Goal: Transaction & Acquisition: Purchase product/service

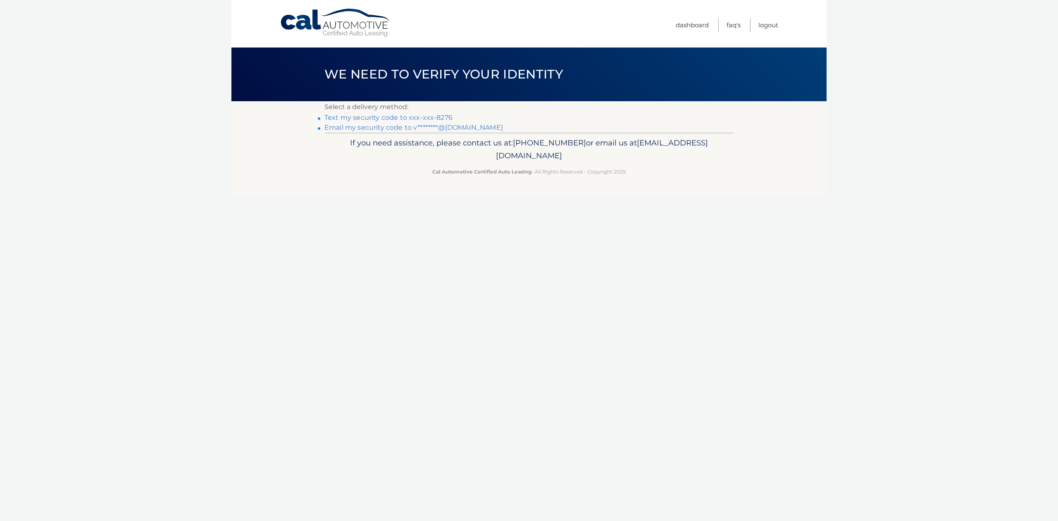
click at [431, 117] on link "Text my security code to xxx-xxx-8276" at bounding box center [388, 118] width 128 height 8
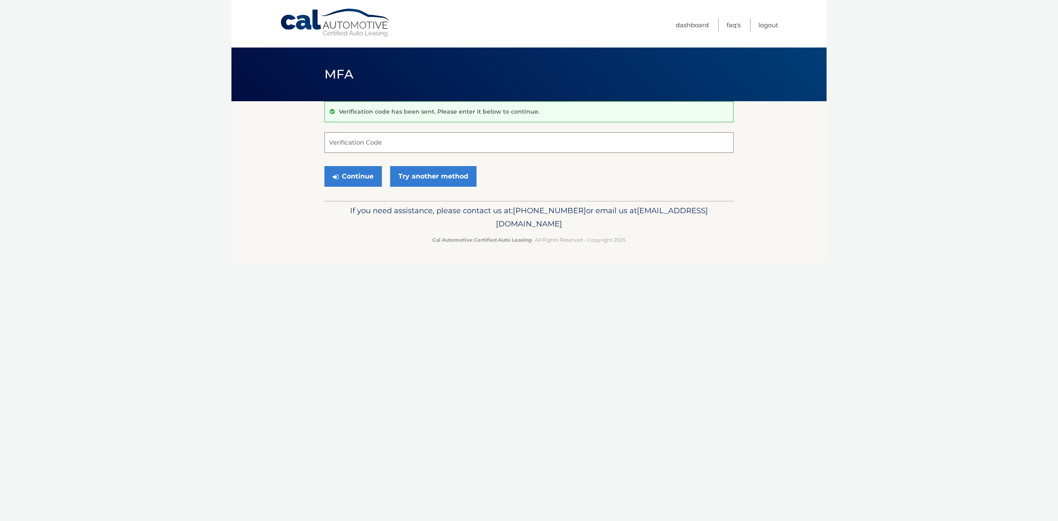
click at [420, 143] on input "Verification Code" at bounding box center [528, 142] width 409 height 21
type input "704690"
click at [324, 166] on button "Continue" at bounding box center [352, 176] width 57 height 21
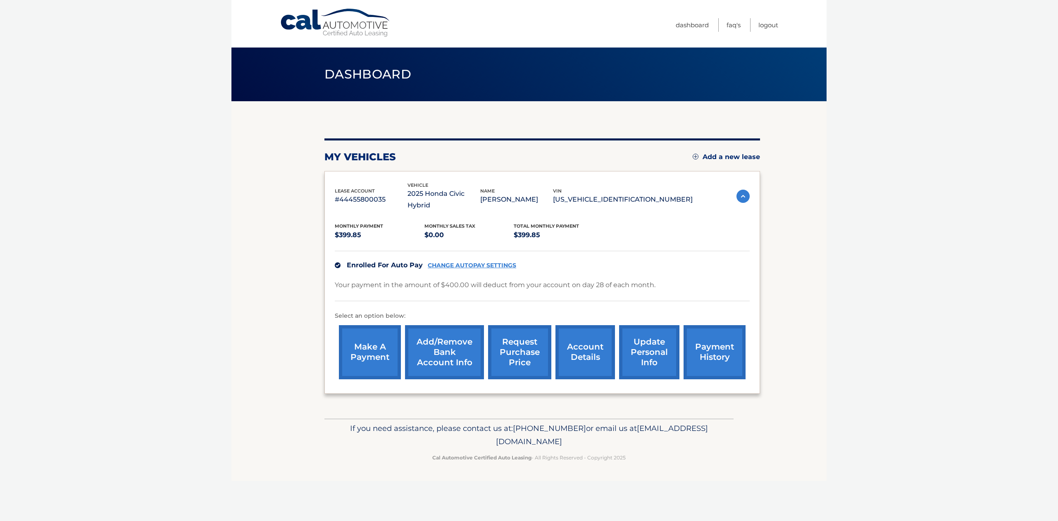
click at [707, 332] on link "payment history" at bounding box center [715, 352] width 62 height 54
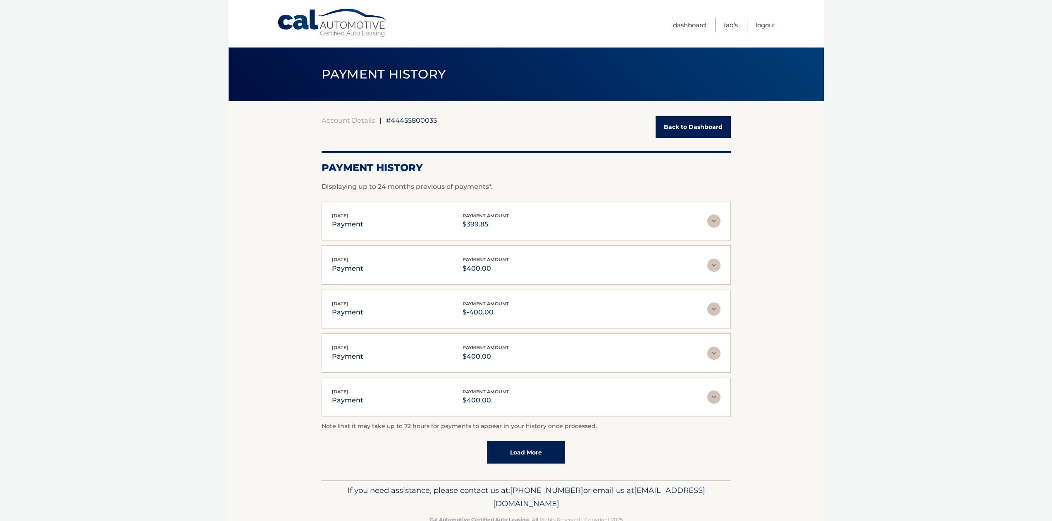
scroll to position [22, 0]
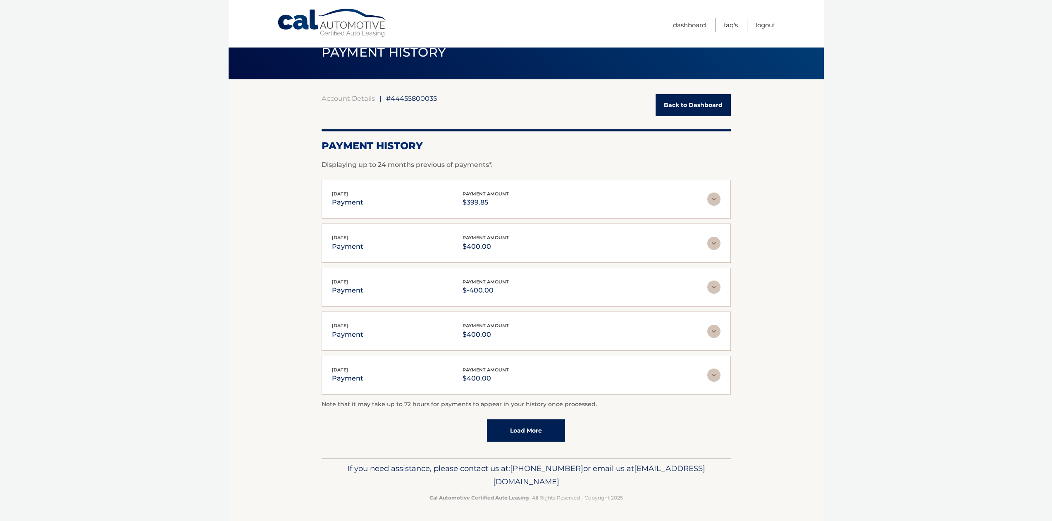
click at [711, 289] on img at bounding box center [713, 287] width 13 height 13
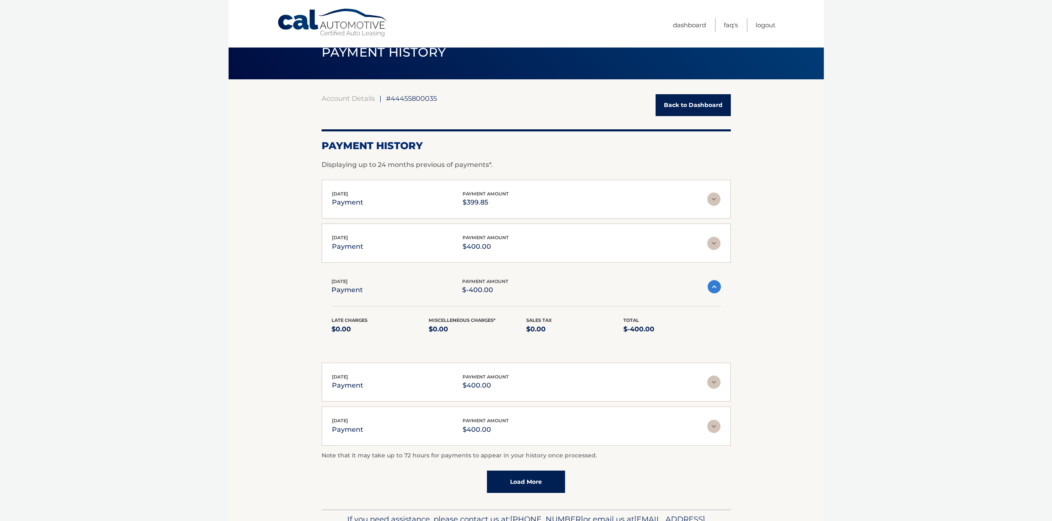
click at [711, 289] on img at bounding box center [714, 286] width 13 height 13
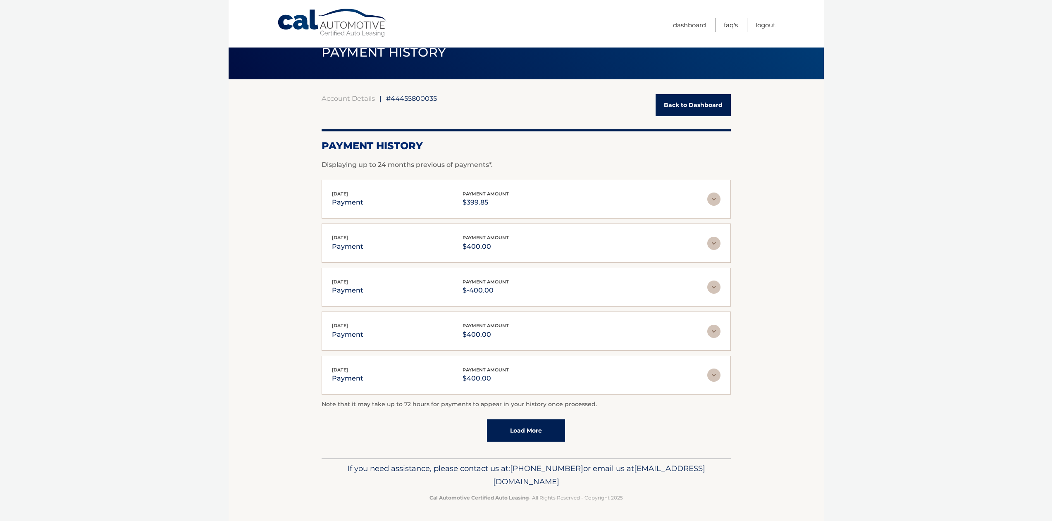
click at [715, 247] on img at bounding box center [713, 243] width 13 height 13
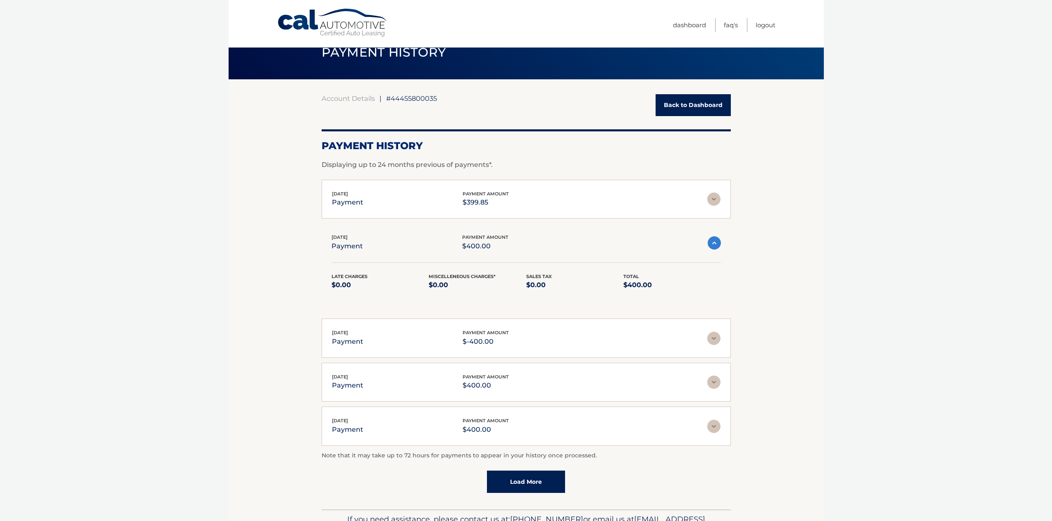
click at [715, 247] on img at bounding box center [714, 242] width 13 height 13
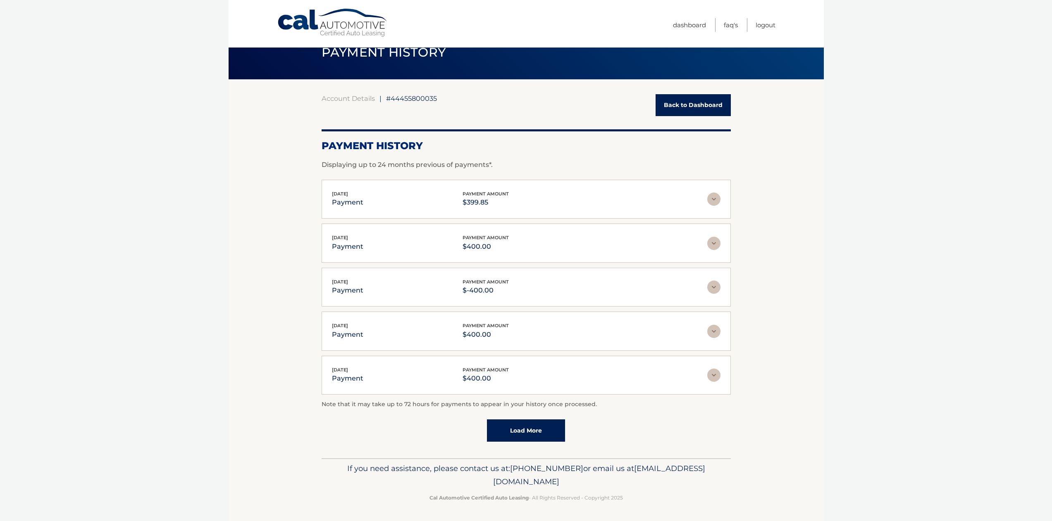
click at [715, 198] on img at bounding box center [713, 199] width 13 height 13
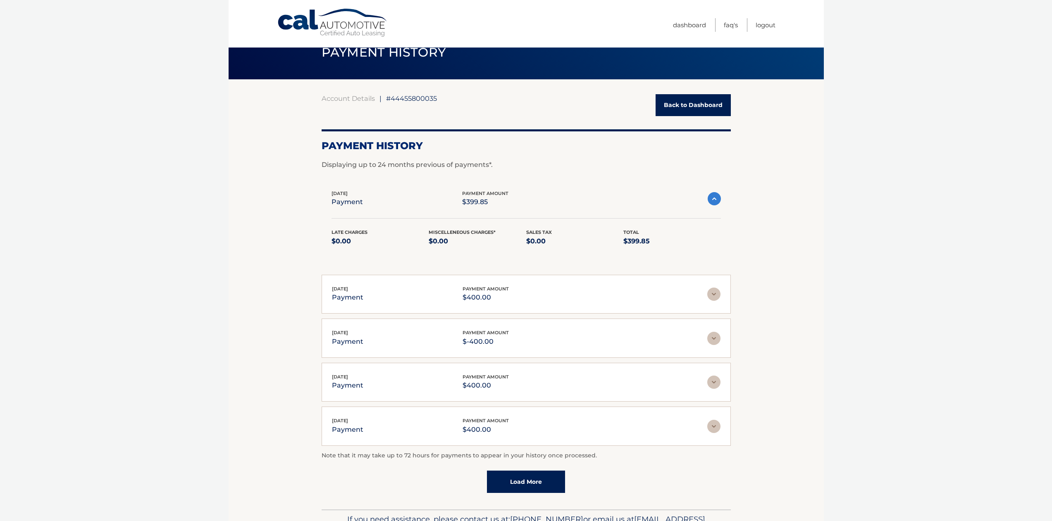
click at [715, 198] on img at bounding box center [714, 198] width 13 height 13
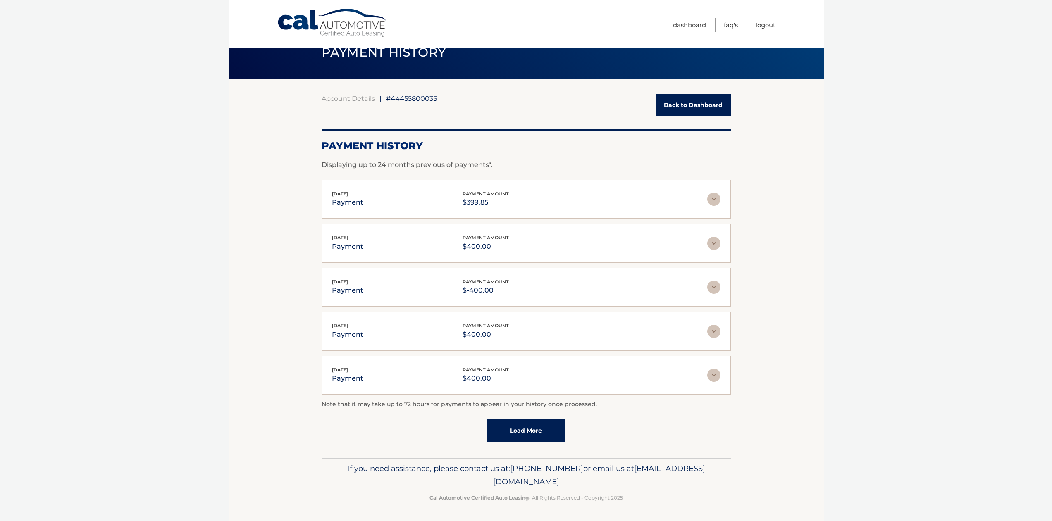
click at [717, 197] on img at bounding box center [713, 199] width 13 height 13
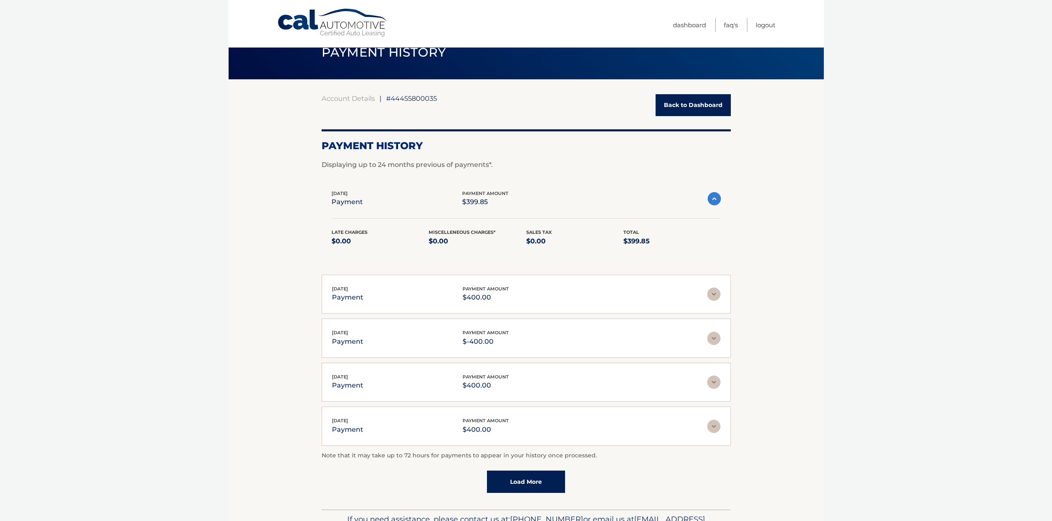
click at [720, 290] on img at bounding box center [713, 294] width 13 height 13
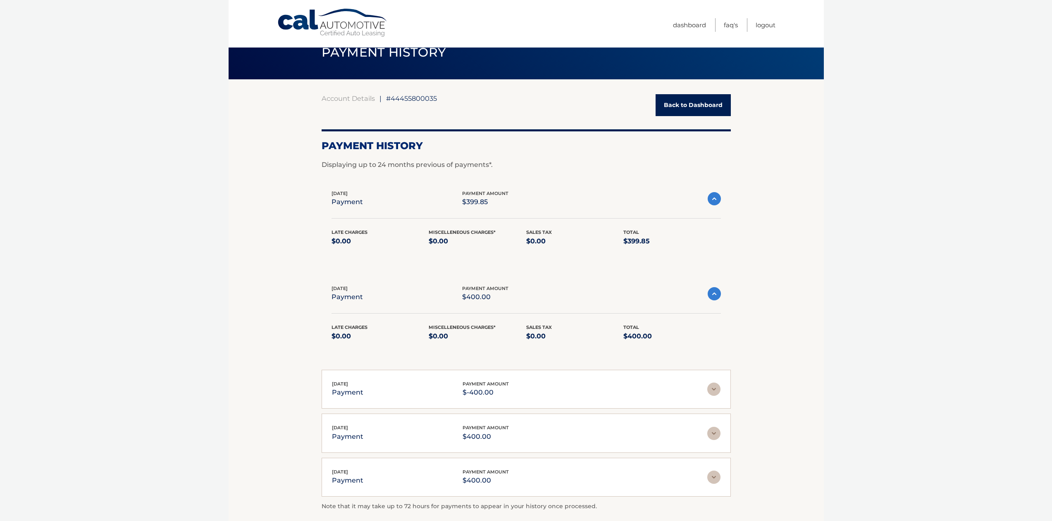
click at [709, 388] on img at bounding box center [713, 389] width 13 height 13
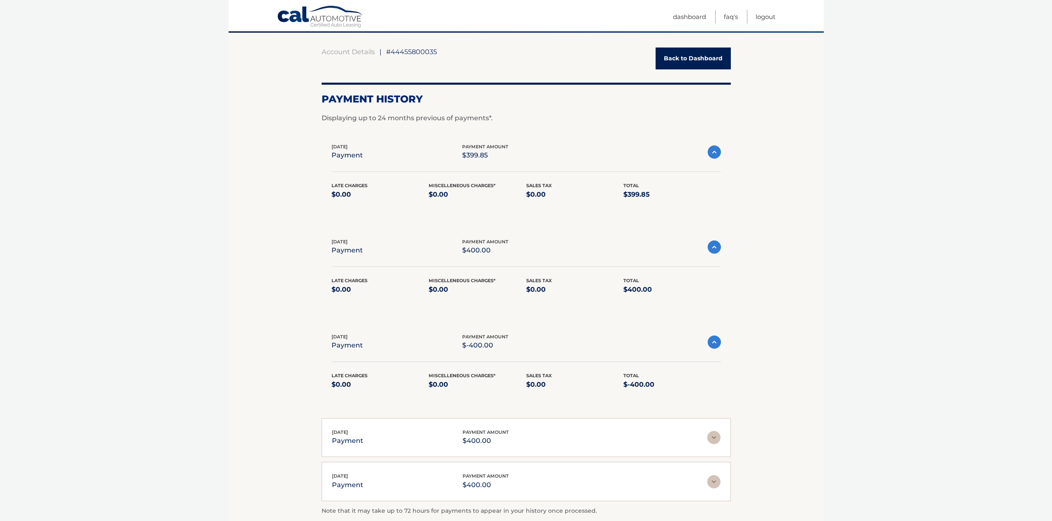
scroll to position [105, 0]
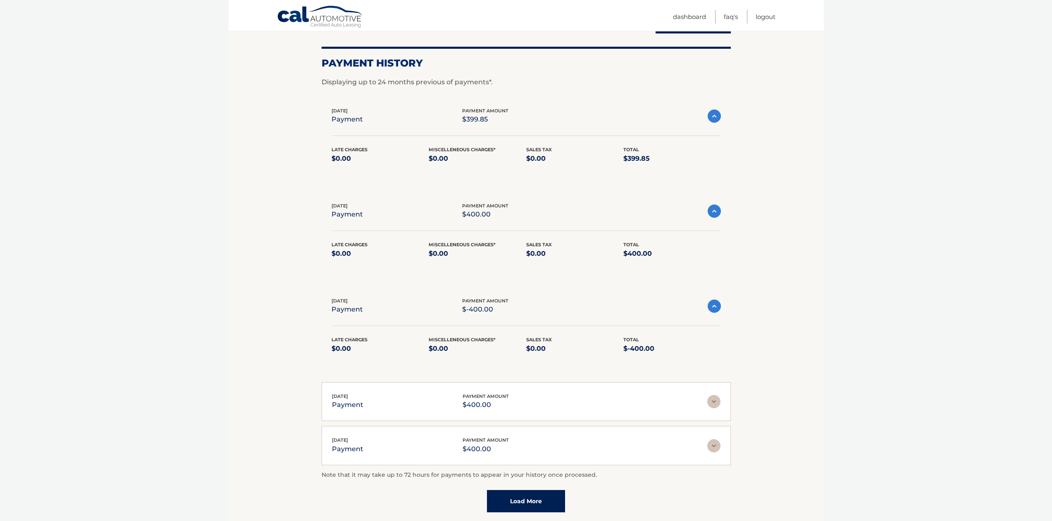
click at [714, 311] on img at bounding box center [714, 306] width 13 height 13
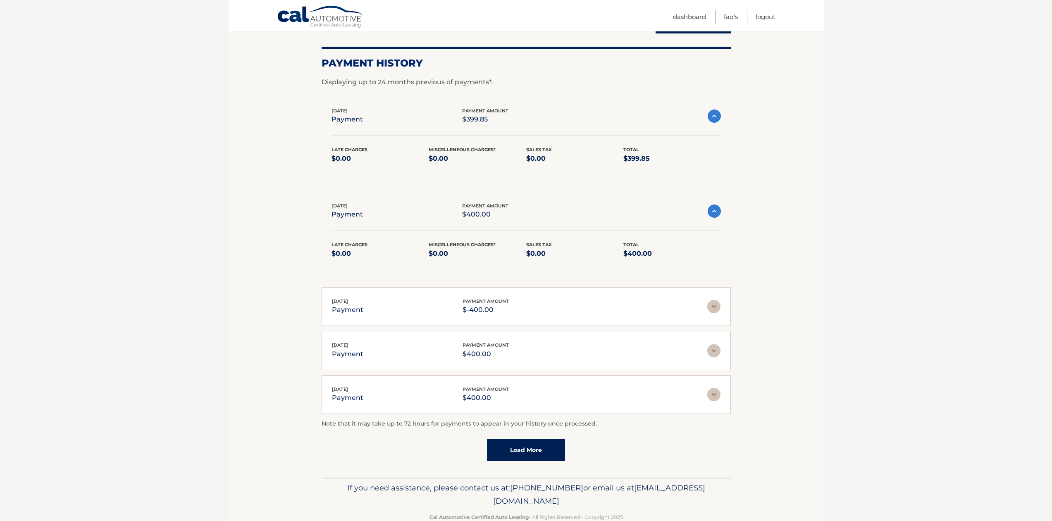
click at [712, 211] on img at bounding box center [714, 211] width 13 height 13
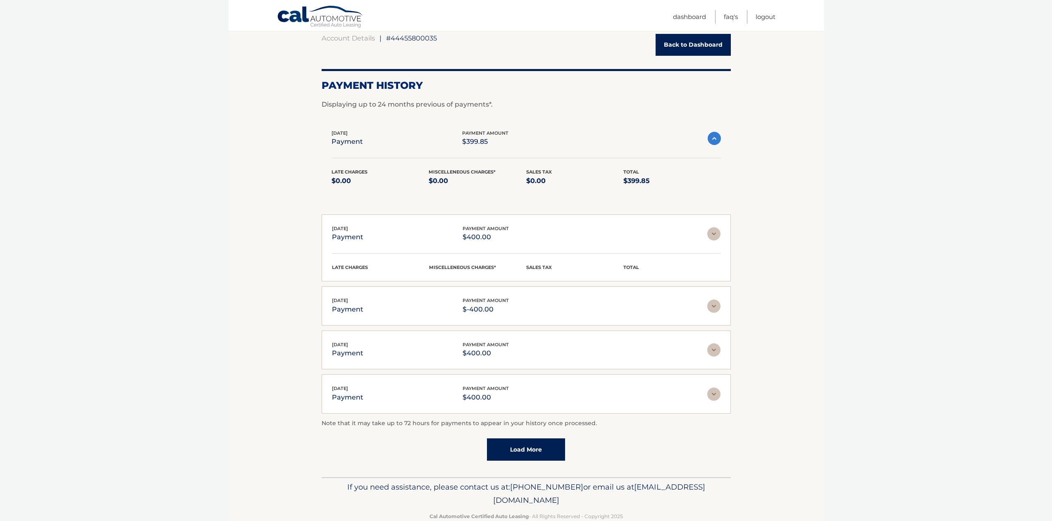
scroll to position [73, 0]
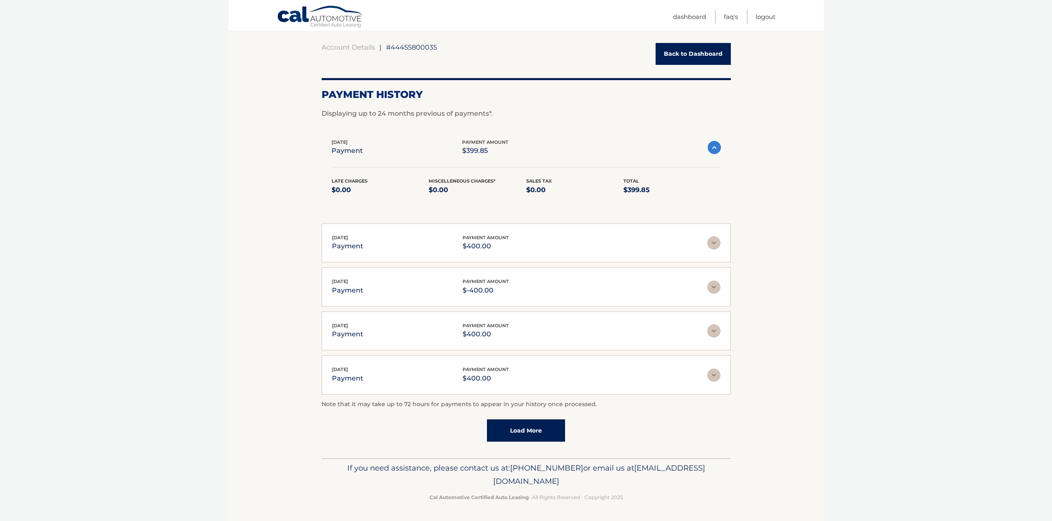
click at [711, 150] on img at bounding box center [714, 147] width 13 height 13
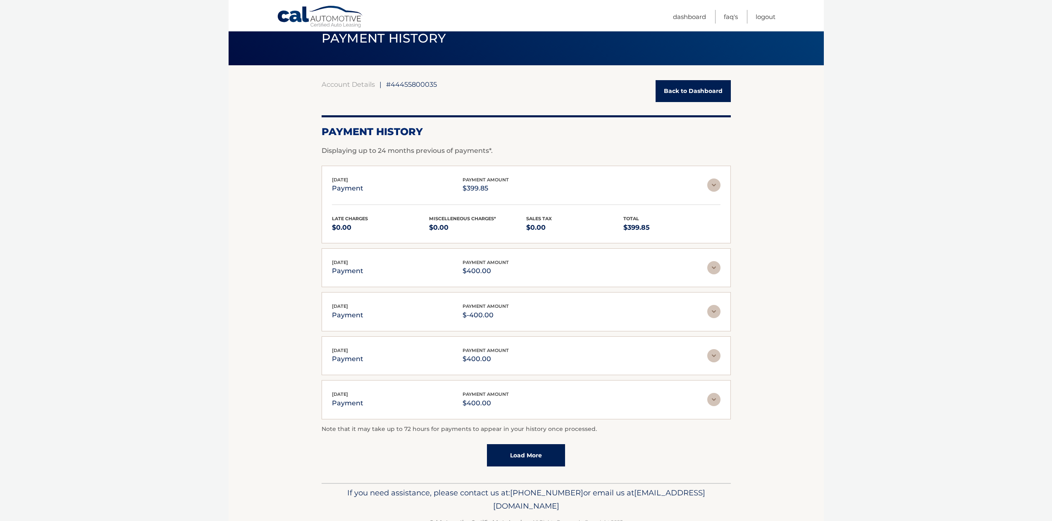
scroll to position [22, 0]
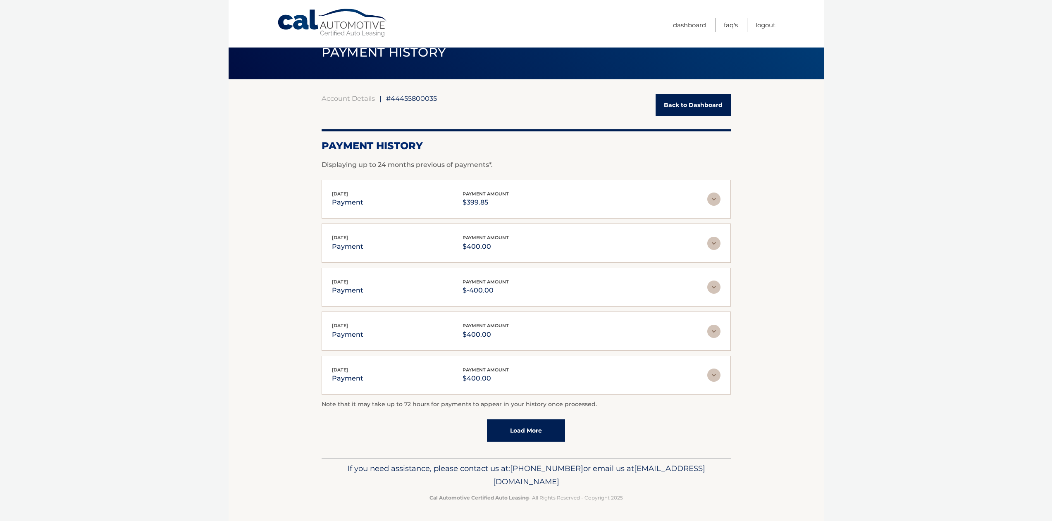
click at [488, 291] on p "$-400.00" at bounding box center [486, 291] width 46 height 12
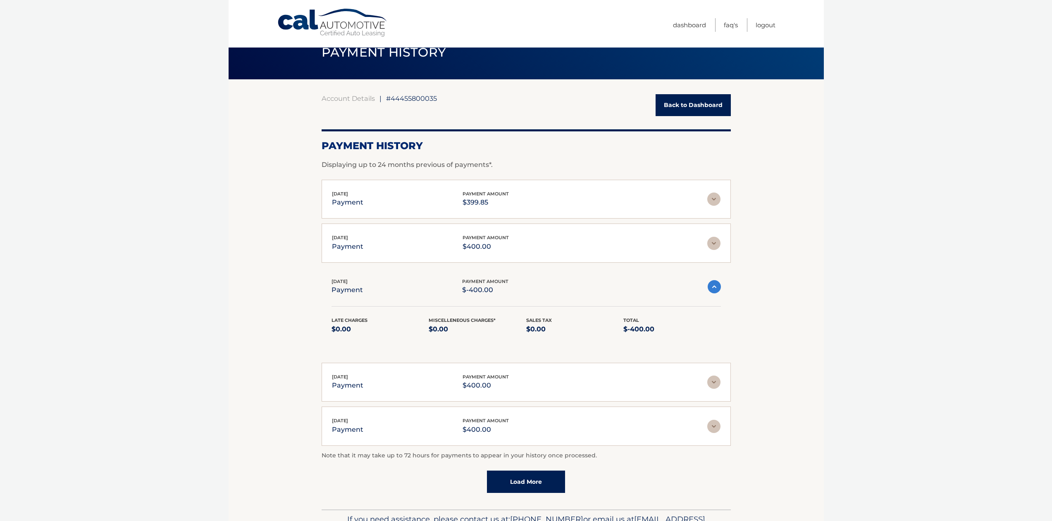
click at [608, 287] on div "Jul 28, 2025 payment payment amount $-400.00" at bounding box center [520, 287] width 376 height 19
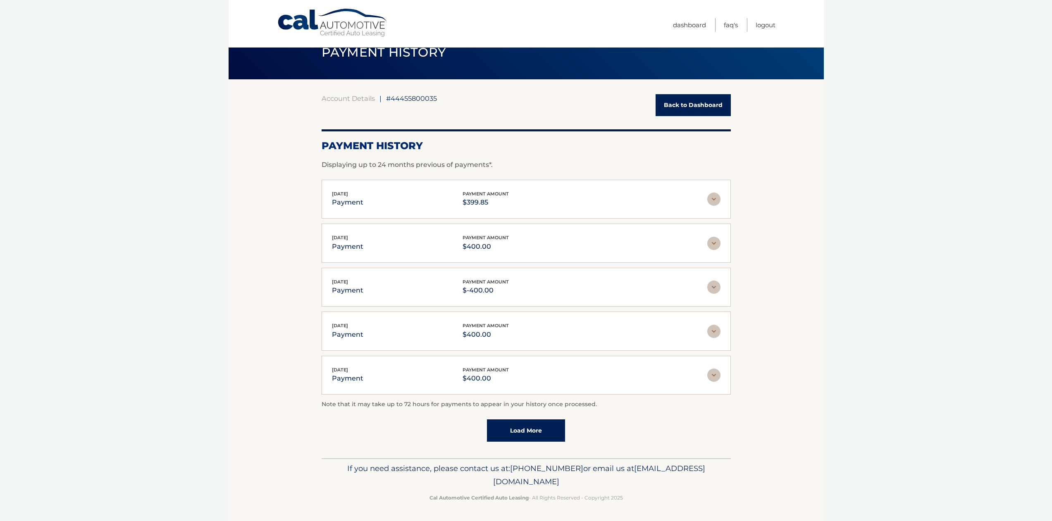
click at [406, 241] on div "Jul 28, 2025 payment payment amount $400.00" at bounding box center [519, 243] width 375 height 19
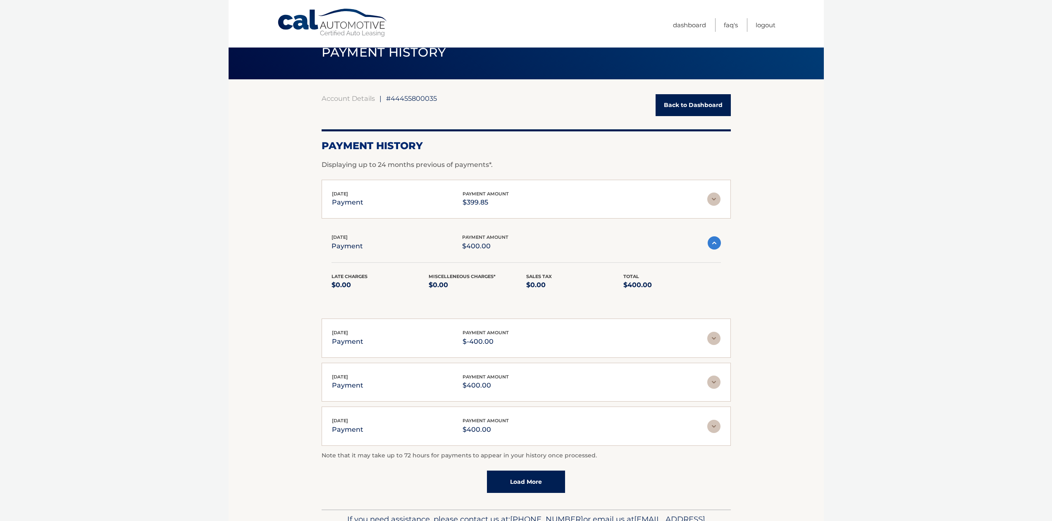
click at [406, 241] on div "Jul 28, 2025 payment payment amount $400.00" at bounding box center [520, 243] width 376 height 19
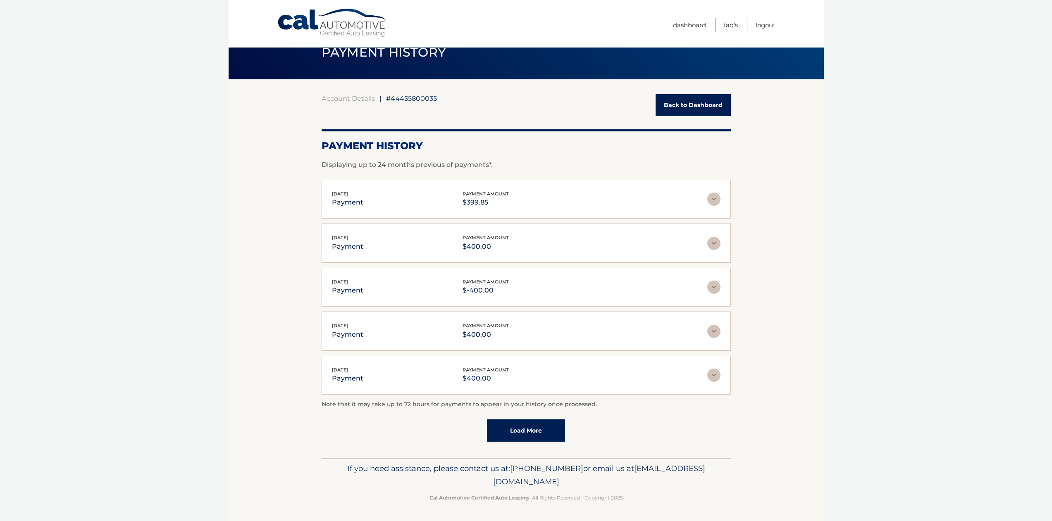
click at [361, 196] on div "Jul 31, 2025 payment" at bounding box center [347, 199] width 31 height 19
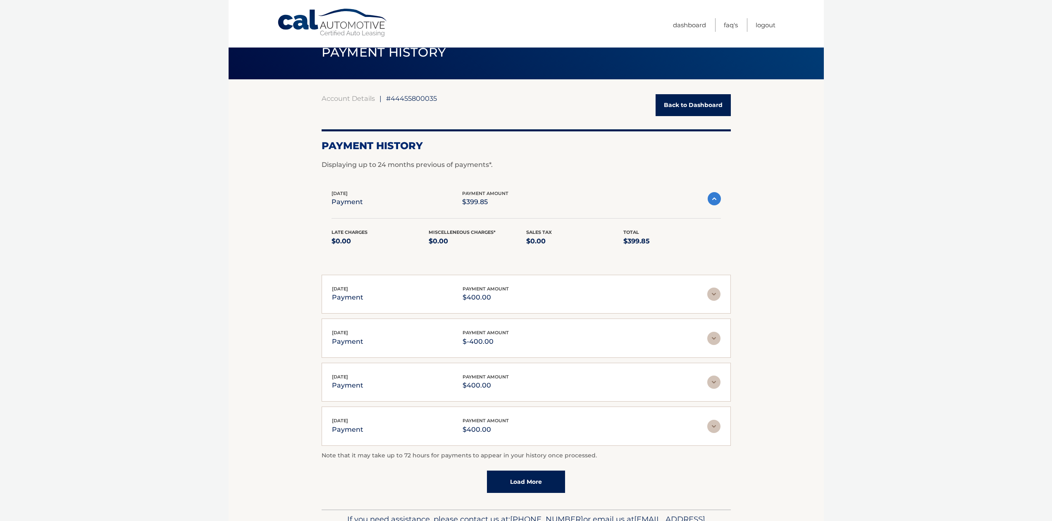
click at [382, 202] on div "Jul 31, 2025 payment payment amount $399.85" at bounding box center [520, 199] width 376 height 19
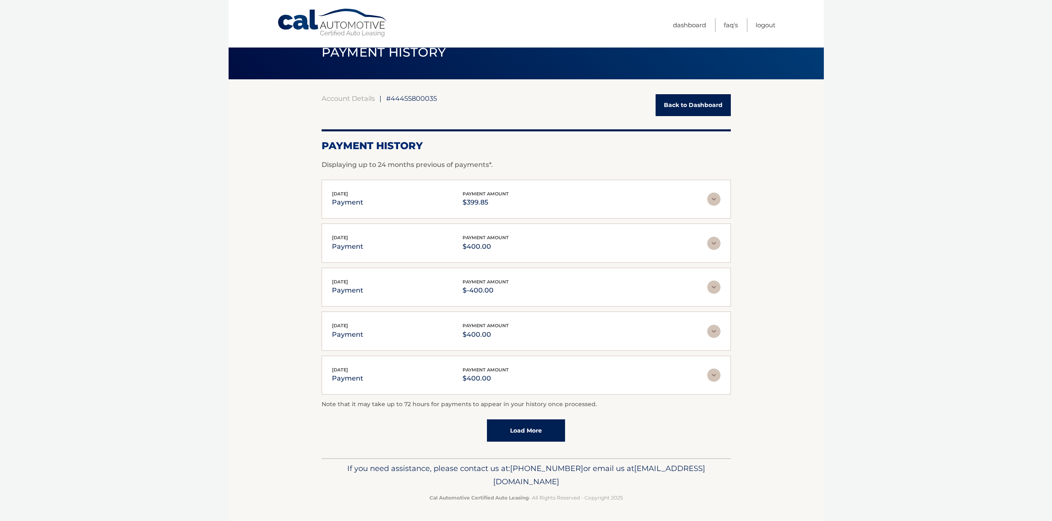
click at [710, 333] on img at bounding box center [713, 331] width 13 height 13
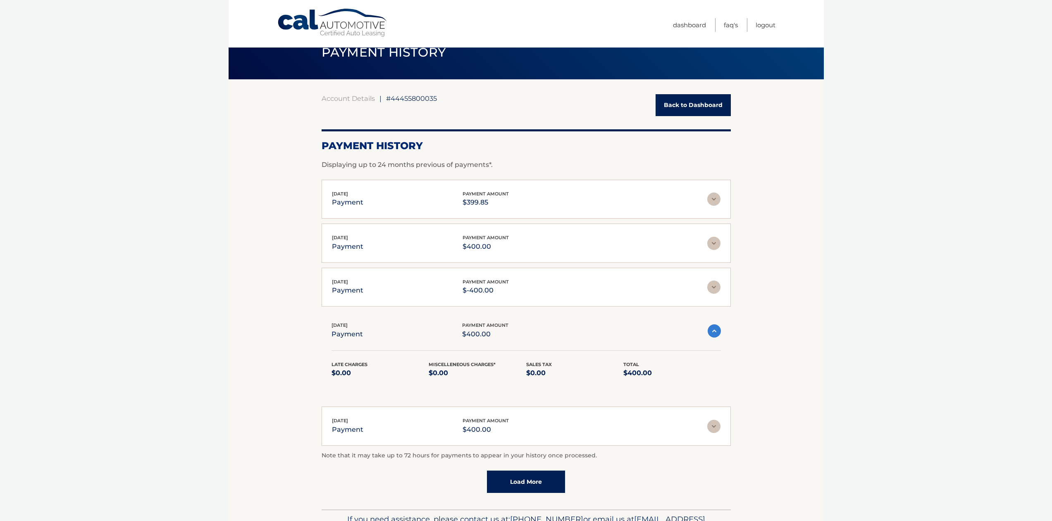
click at [710, 333] on img at bounding box center [714, 330] width 13 height 13
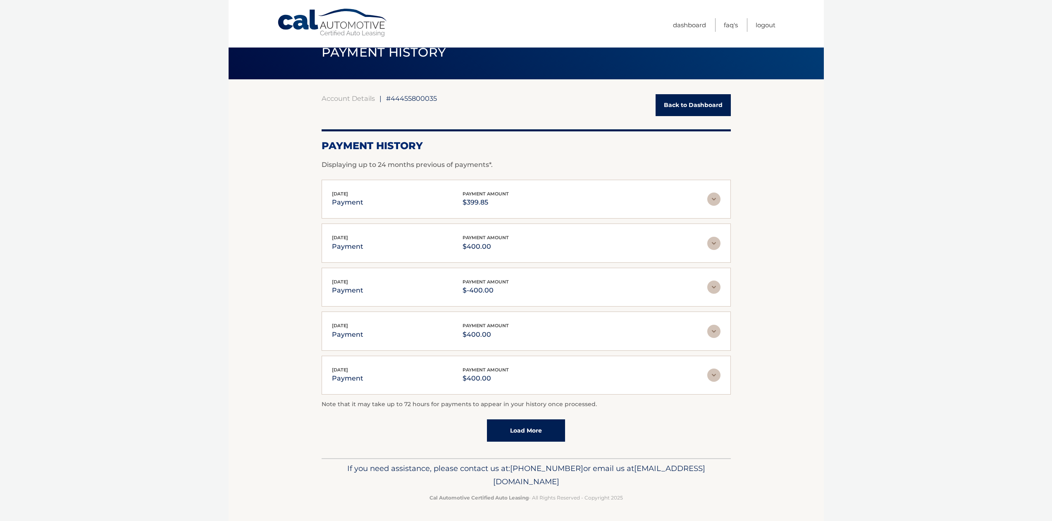
click at [709, 290] on img at bounding box center [713, 287] width 13 height 13
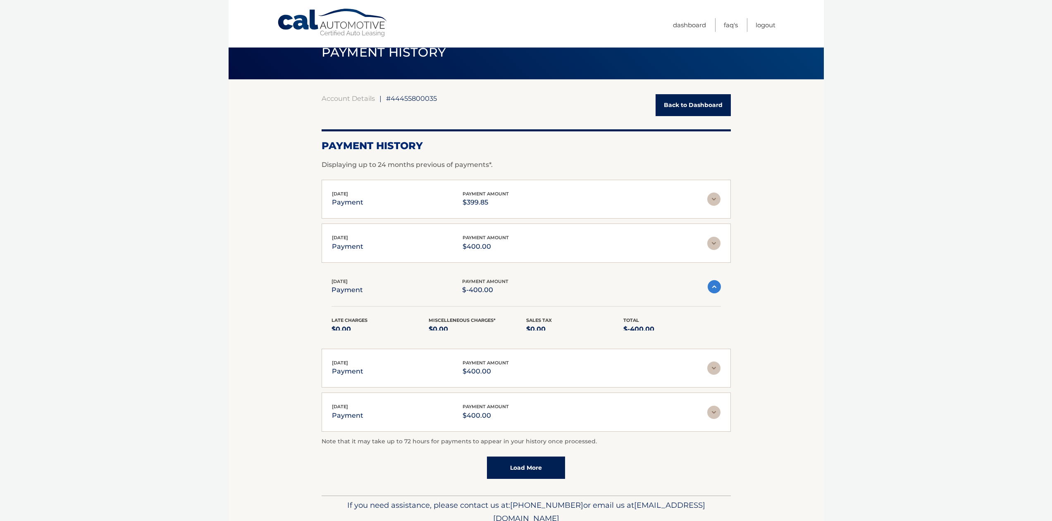
click at [709, 290] on img at bounding box center [714, 286] width 13 height 13
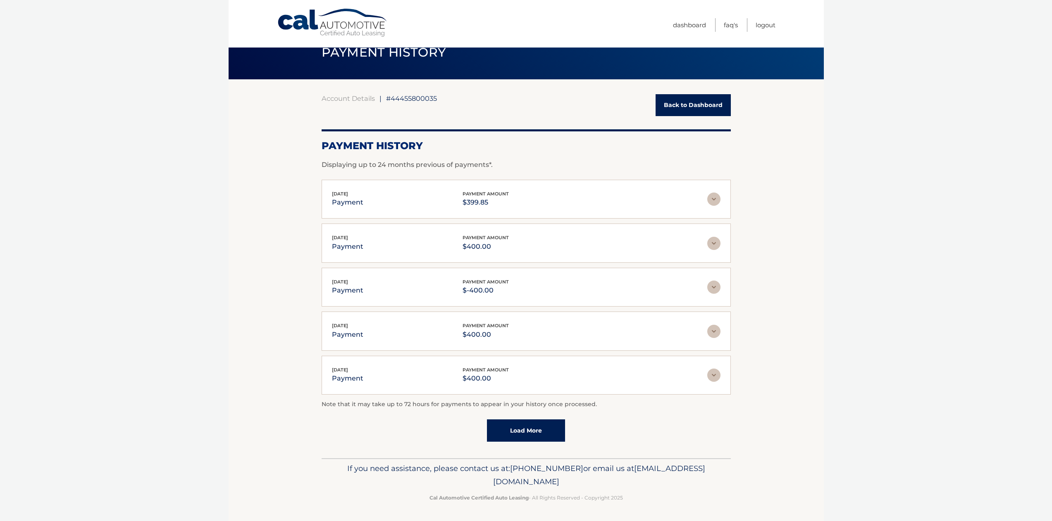
click at [707, 97] on link "Back to Dashboard" at bounding box center [693, 105] width 75 height 22
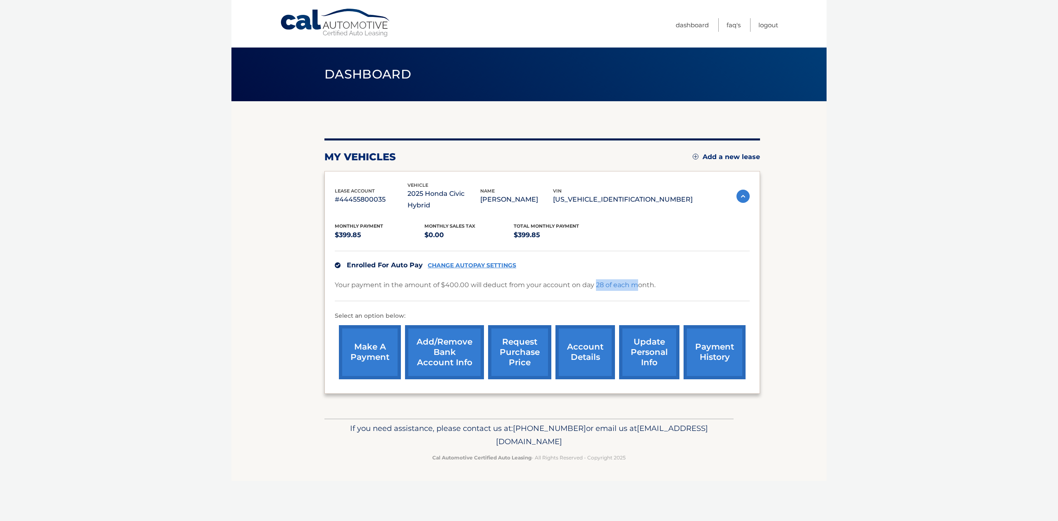
drag, startPoint x: 596, startPoint y: 274, endPoint x: 635, endPoint y: 268, distance: 40.1
click at [635, 279] on p "Your payment in the amount of $400.00 will deduct from your account on day 28 o…" at bounding box center [495, 285] width 321 height 12
click at [649, 279] on p "Your payment in the amount of $400.00 will deduct from your account on day 28 o…" at bounding box center [495, 285] width 321 height 12
click at [745, 191] on img at bounding box center [743, 196] width 13 height 13
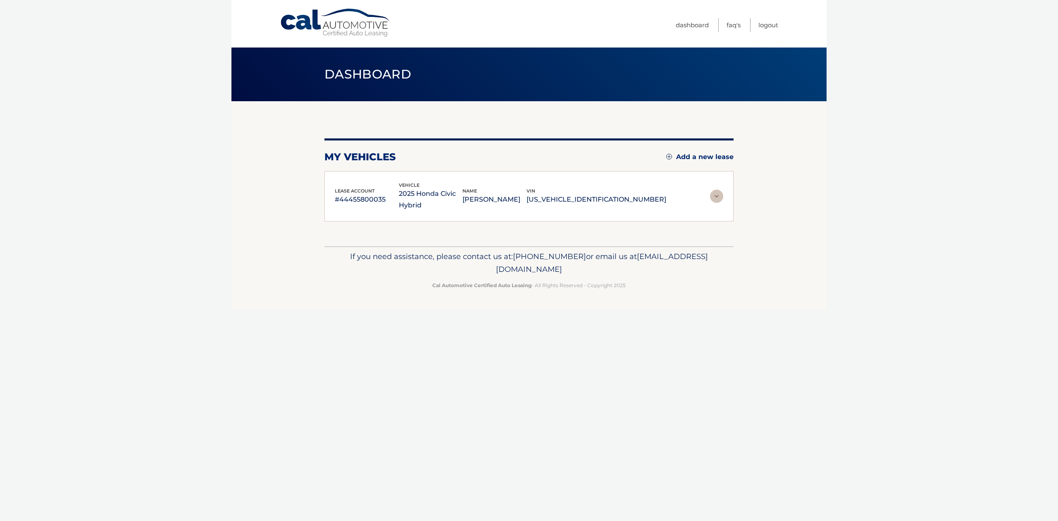
click at [714, 195] on img at bounding box center [716, 196] width 13 height 13
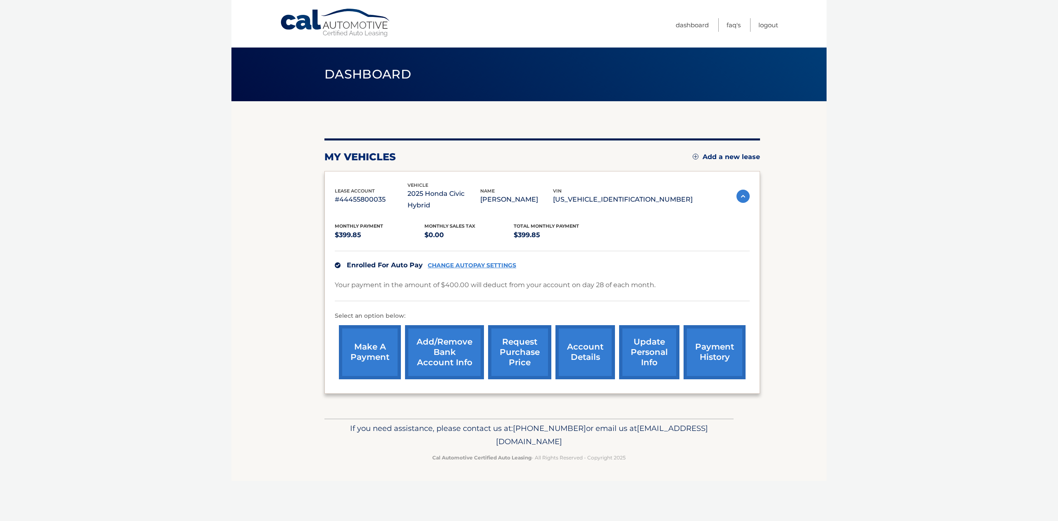
click at [384, 338] on link "make a payment" at bounding box center [370, 352] width 62 height 54
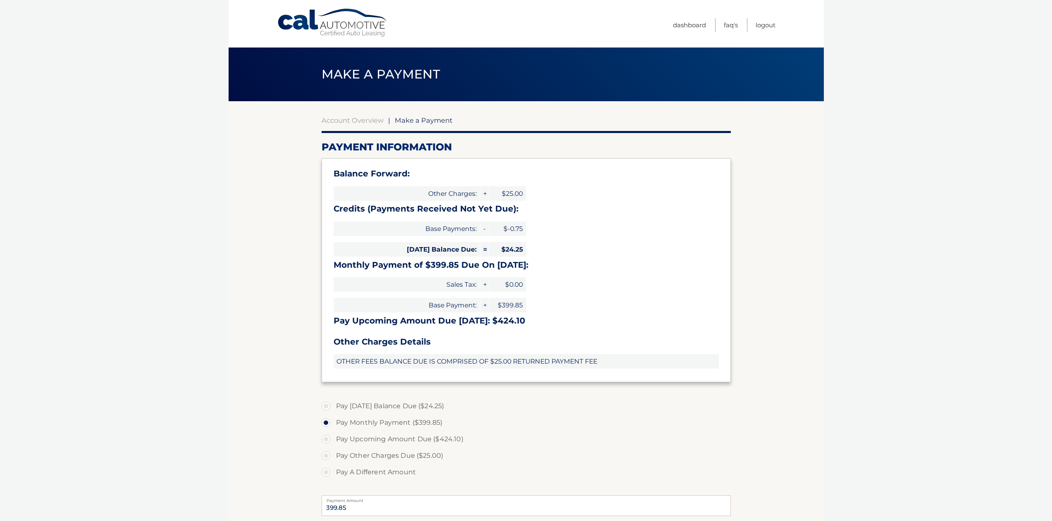
select select "N2RmMGM0MmItNjM1OC00MDRiLWJlMjYtZTFjOTA4NWI2OTM2"
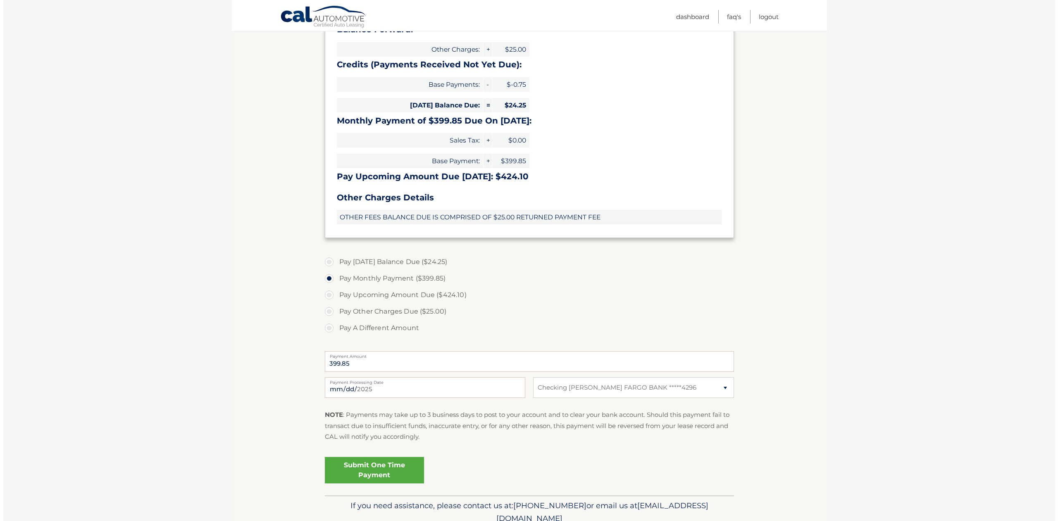
scroll to position [165, 0]
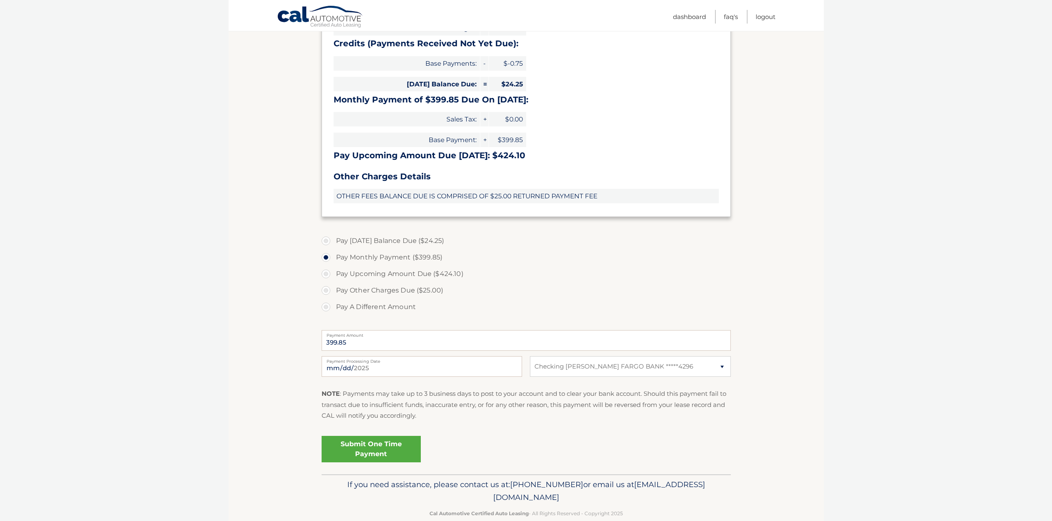
click at [423, 237] on label "Pay [DATE] Balance Due ($24.25)" at bounding box center [526, 241] width 409 height 17
click at [333, 237] on input "Pay [DATE] Balance Due ($24.25)" at bounding box center [329, 239] width 8 height 13
radio input "true"
type input "24.25"
click at [398, 448] on link "Submit One Time Payment" at bounding box center [371, 449] width 99 height 26
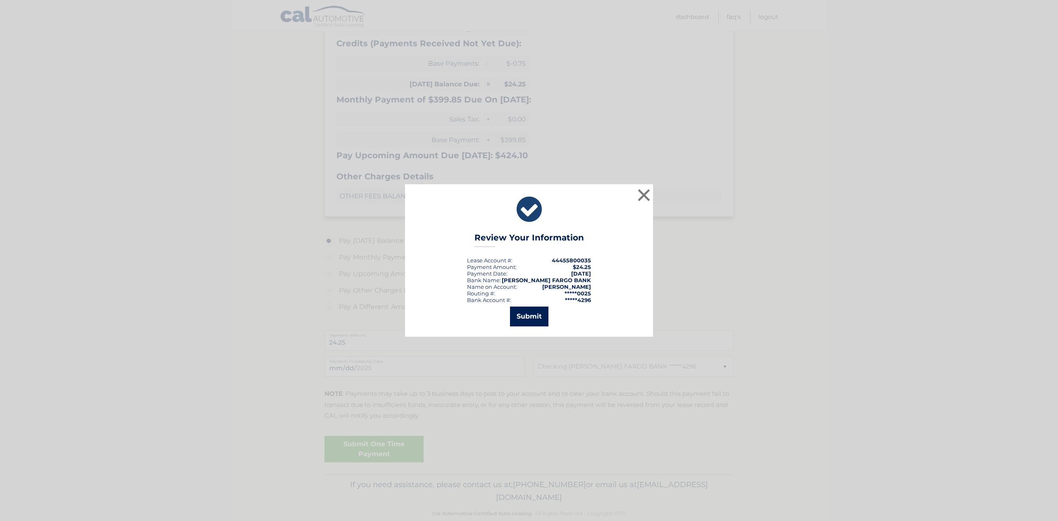
click at [533, 316] on button "Submit" at bounding box center [529, 317] width 38 height 20
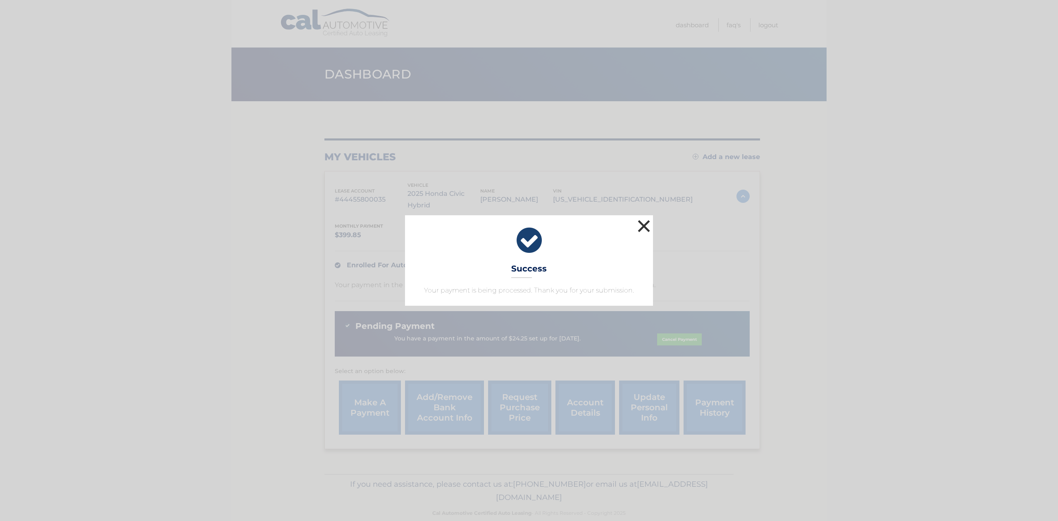
click at [643, 224] on button "×" at bounding box center [644, 226] width 17 height 17
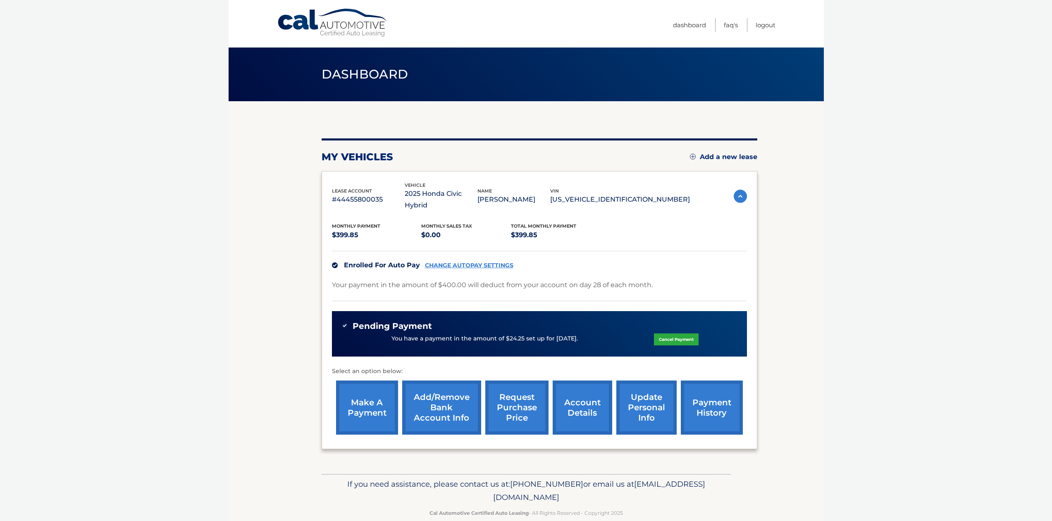
click at [373, 396] on link "make a payment" at bounding box center [367, 408] width 62 height 54
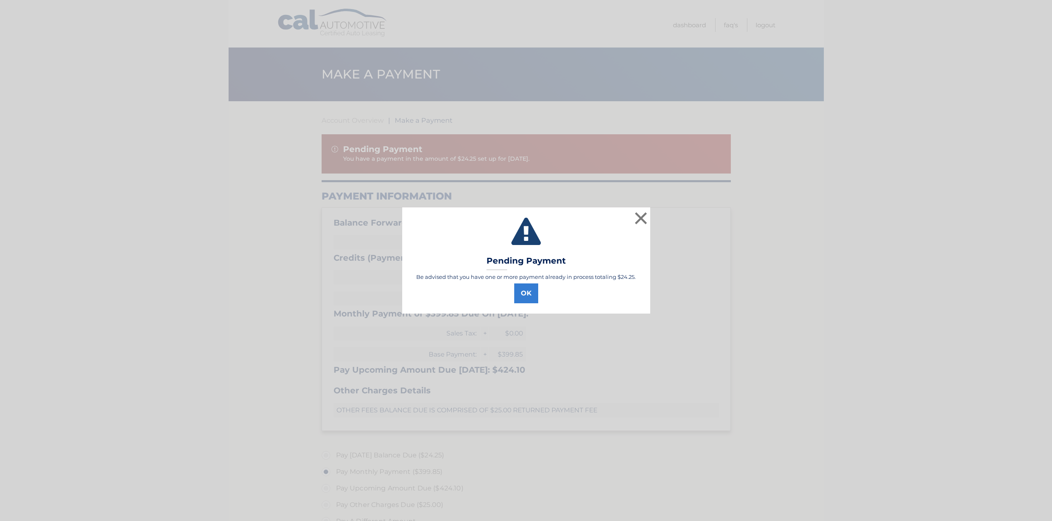
select select "N2RmMGM0MmItNjM1OC00MDRiLWJlMjYtZTFjOTA4NWI2OTM2"
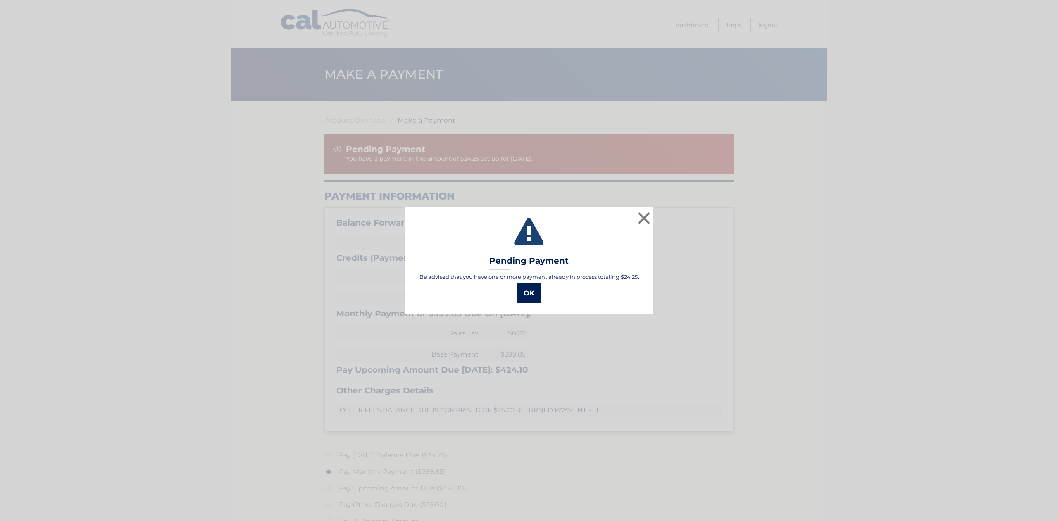
click at [535, 299] on button "OK" at bounding box center [529, 294] width 24 height 20
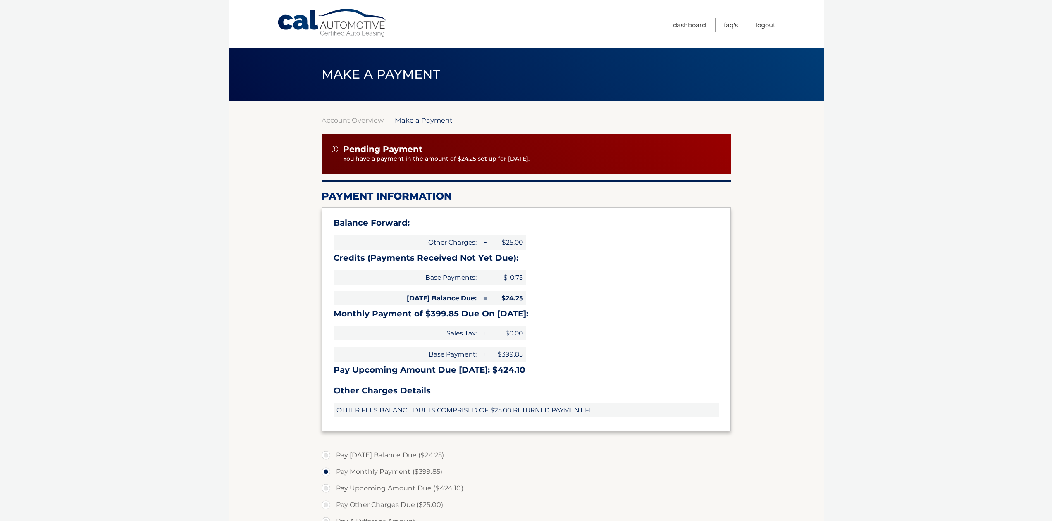
click at [358, 31] on link "Cal Automotive" at bounding box center [333, 22] width 112 height 29
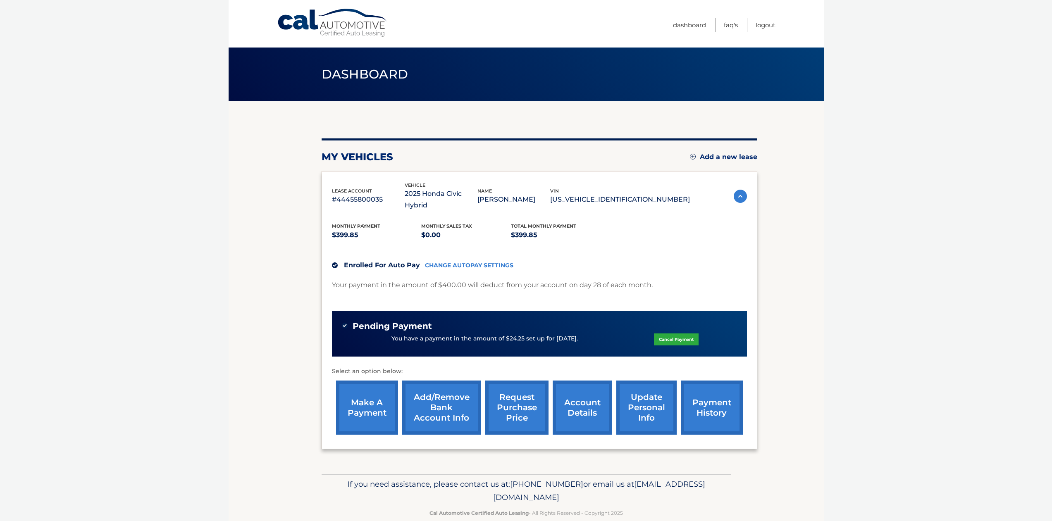
click at [734, 191] on img at bounding box center [740, 196] width 13 height 13
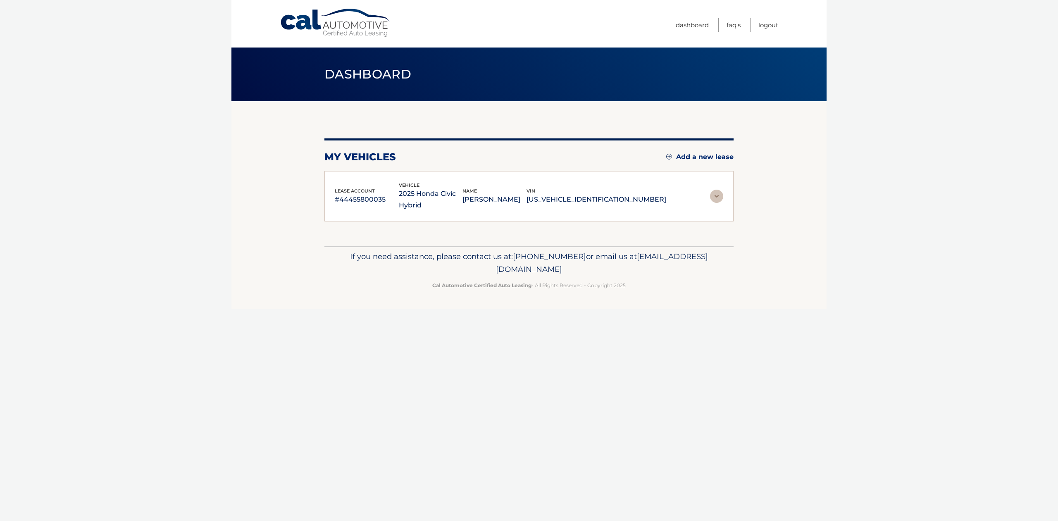
click at [714, 195] on img at bounding box center [716, 196] width 13 height 13
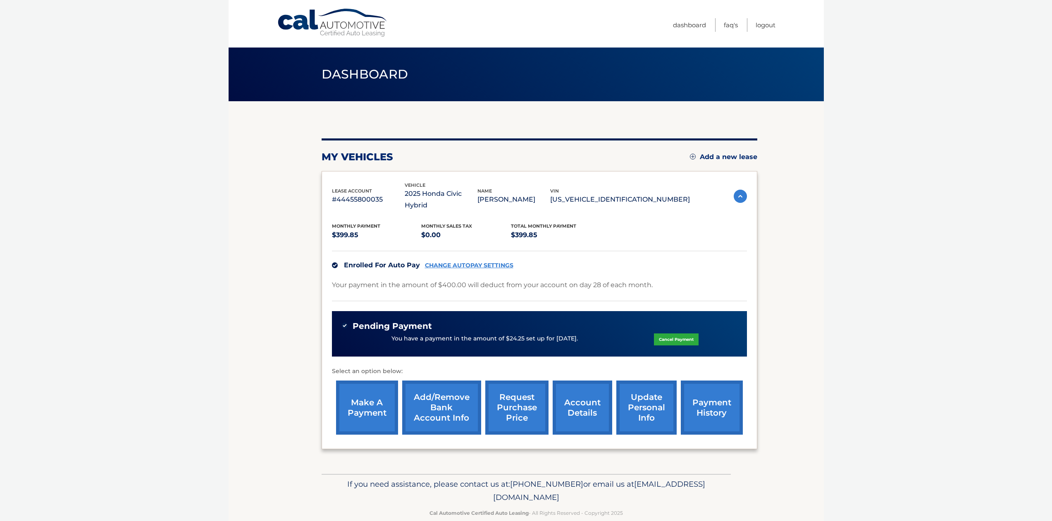
click at [367, 391] on link "make a payment" at bounding box center [367, 408] width 62 height 54
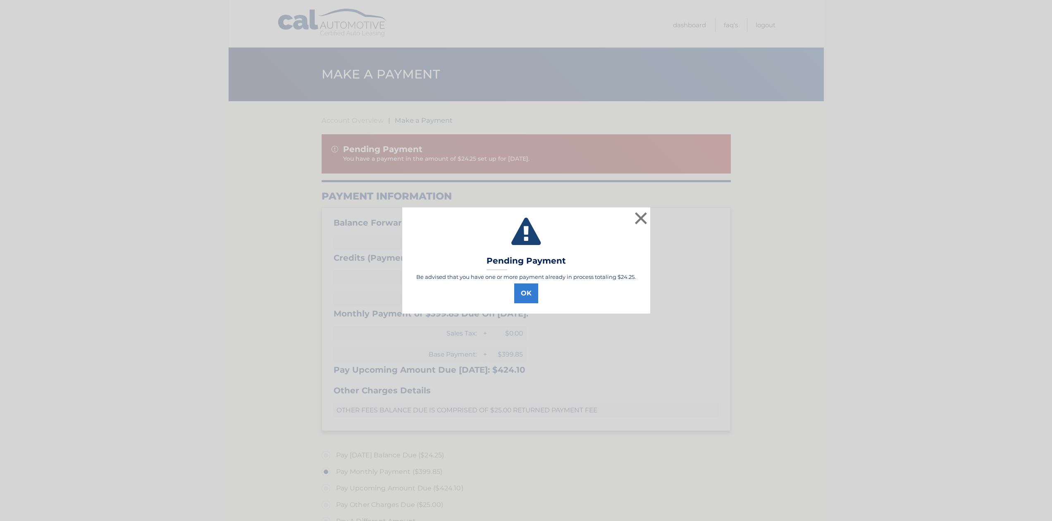
select select "N2RmMGM0MmItNjM1OC00MDRiLWJlMjYtZTFjOTA4NWI2OTM2"
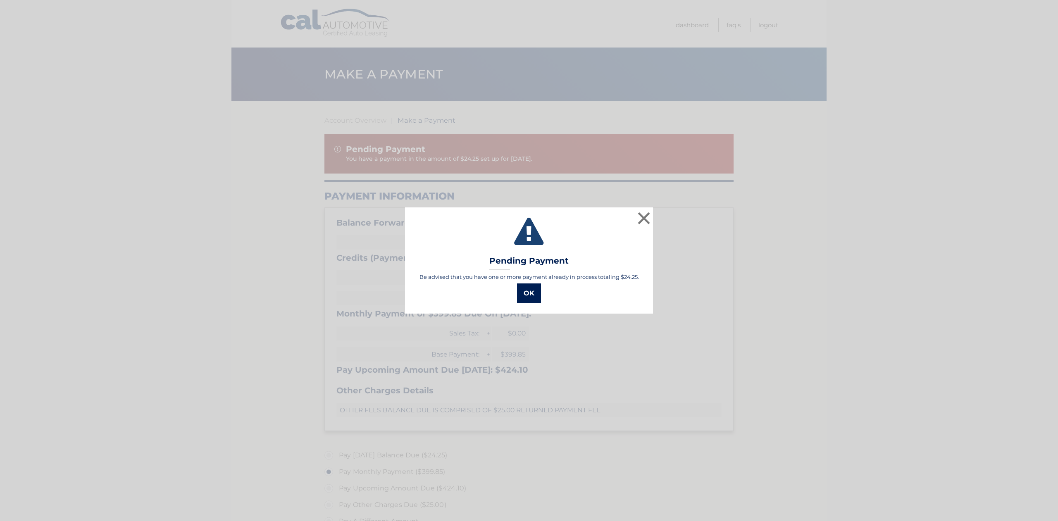
click at [525, 299] on button "OK" at bounding box center [529, 294] width 24 height 20
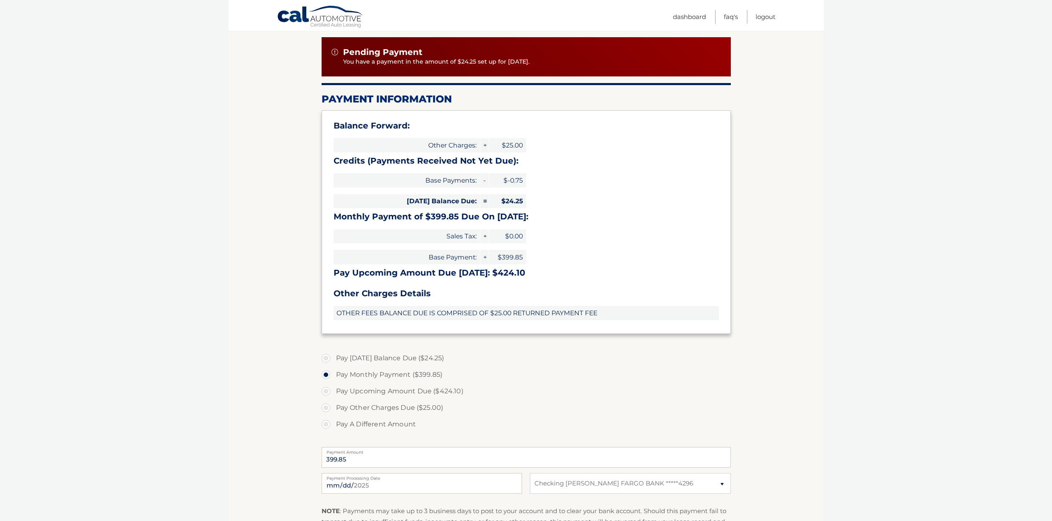
scroll to position [83, 0]
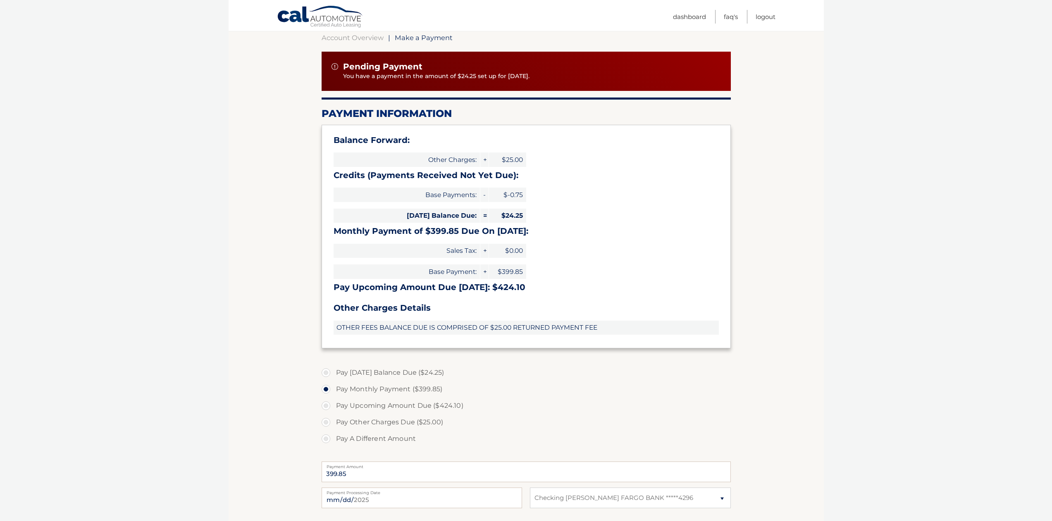
click at [332, 12] on link "Cal Automotive" at bounding box center [320, 17] width 87 height 24
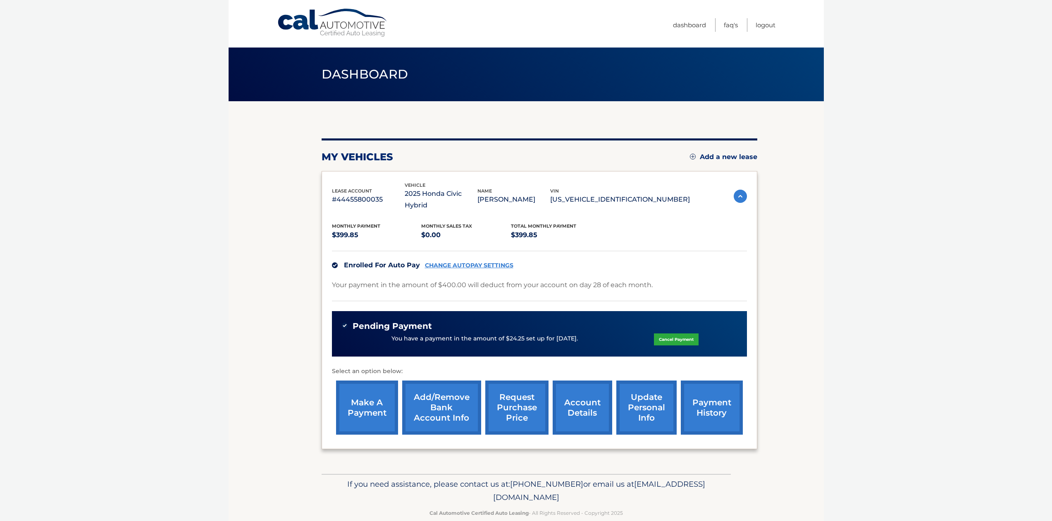
click at [699, 387] on link "payment history" at bounding box center [712, 408] width 62 height 54
